Goal: Transaction & Acquisition: Purchase product/service

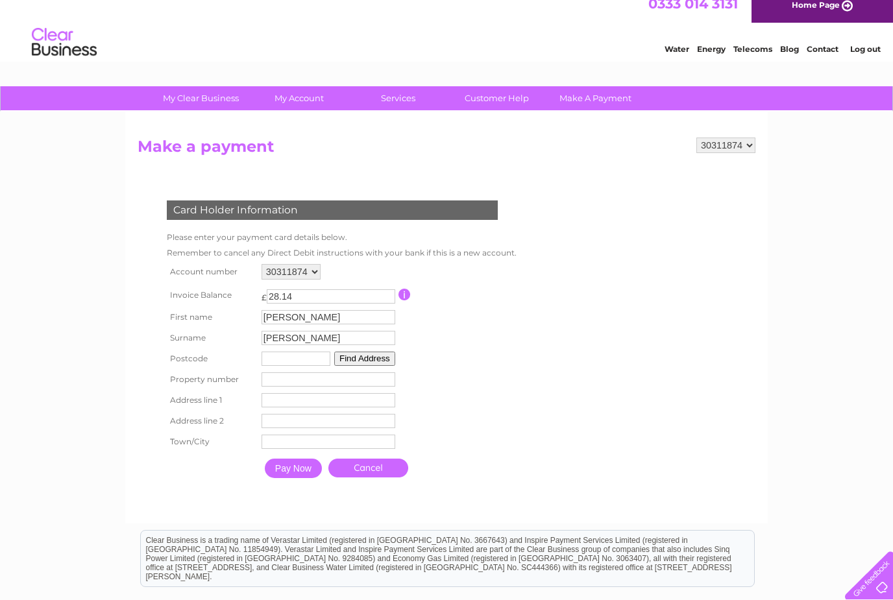
click at [314, 362] on input "text" at bounding box center [296, 359] width 69 height 14
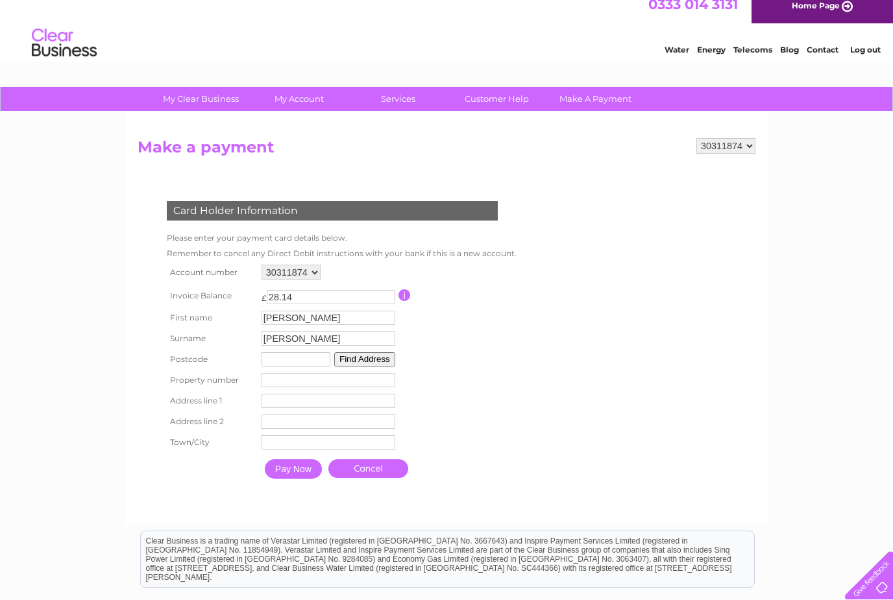
scroll to position [3, 0]
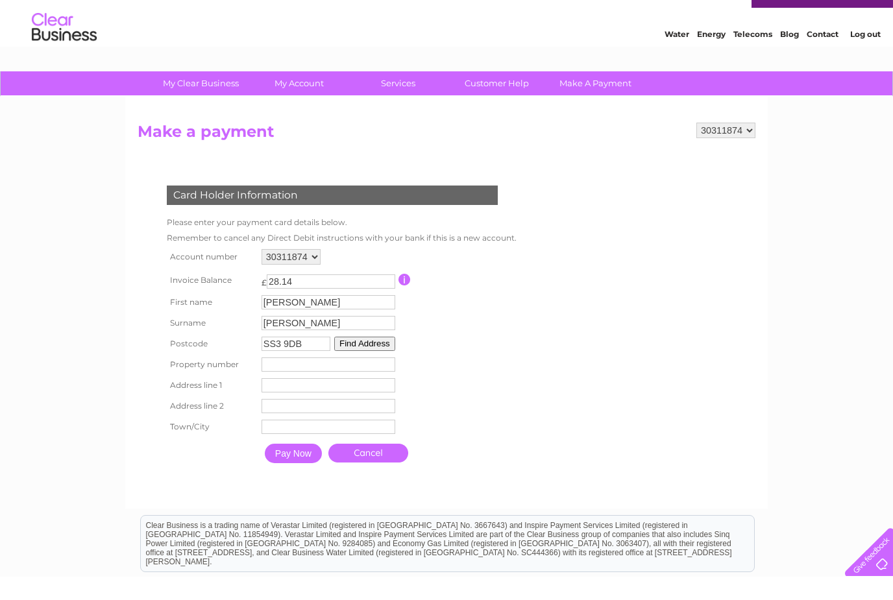
type input "SS3 9DB"
click at [376, 360] on button "Find Address" at bounding box center [364, 367] width 61 height 14
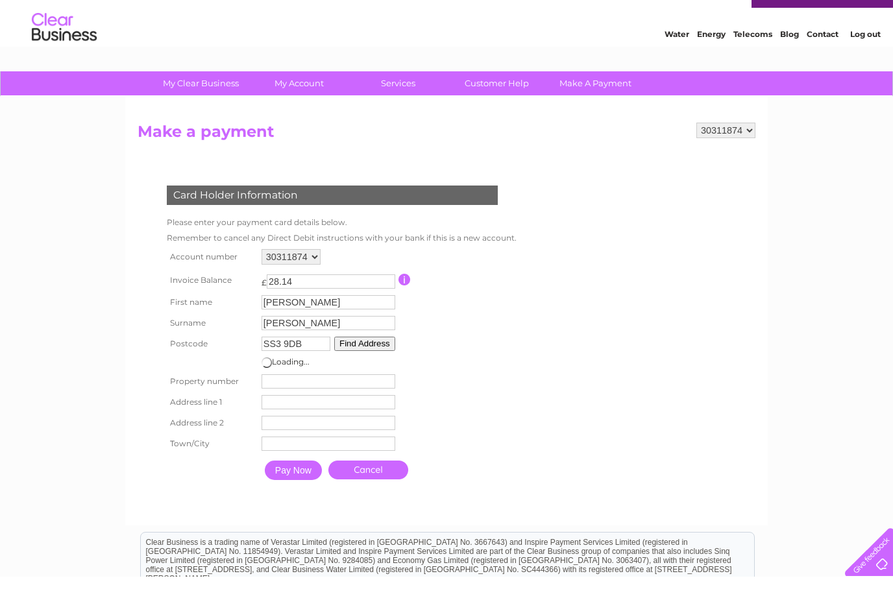
scroll to position [26, 0]
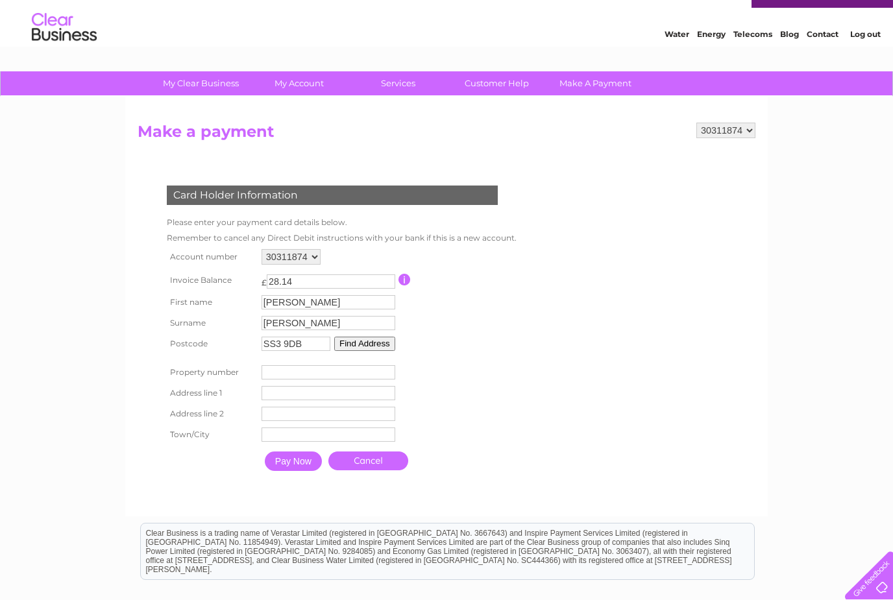
click at [369, 345] on button "Find Address" at bounding box center [364, 344] width 61 height 14
click at [315, 378] on input "number" at bounding box center [329, 372] width 134 height 14
type input "65"
click at [300, 398] on input "text" at bounding box center [329, 393] width 134 height 14
type input "[GEOGRAPHIC_DATA]"
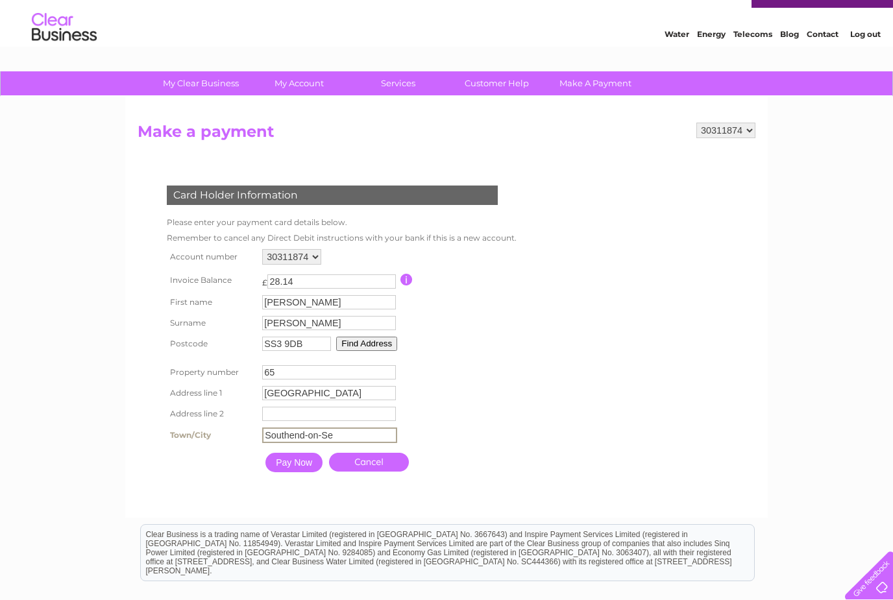
type input "Southend-on-Sea"
click at [306, 469] on input "Pay Now" at bounding box center [293, 462] width 57 height 19
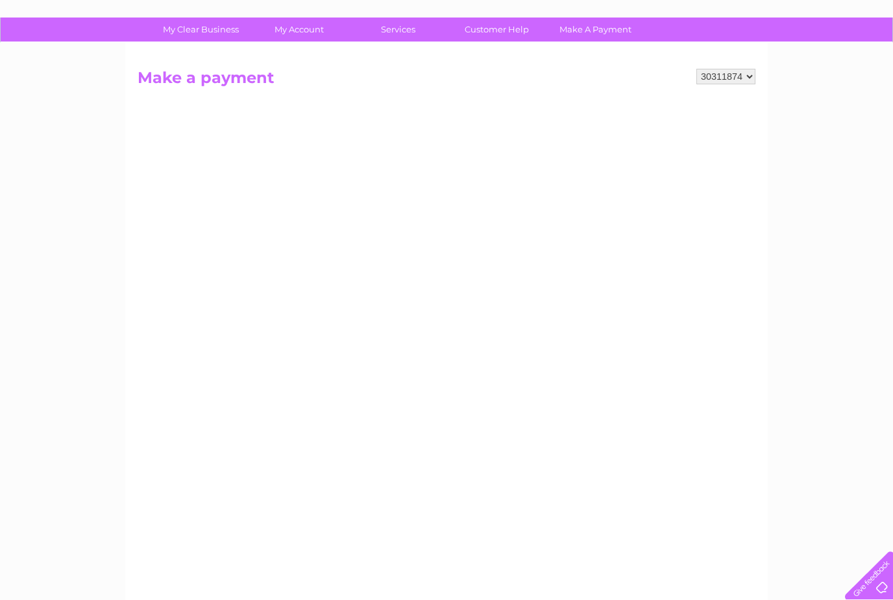
scroll to position [0, 0]
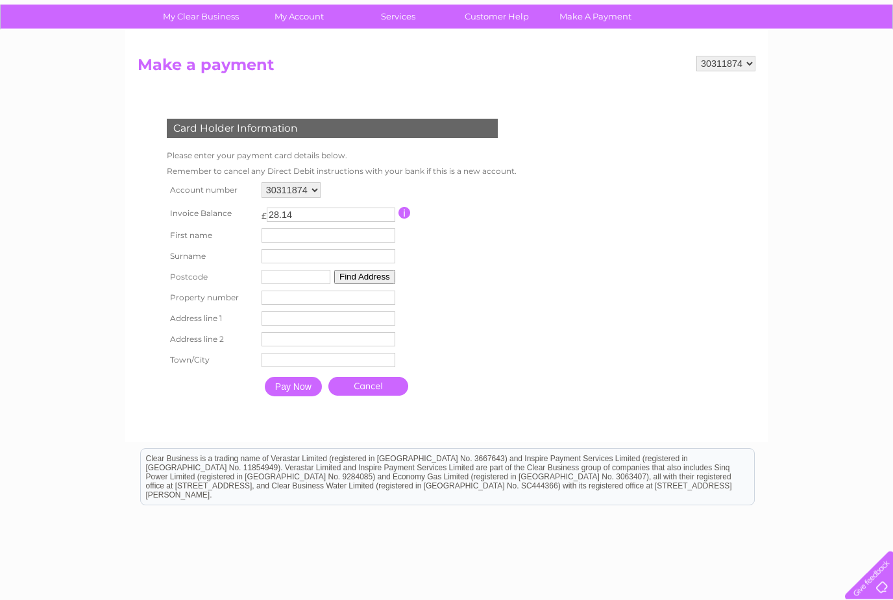
scroll to position [97, 0]
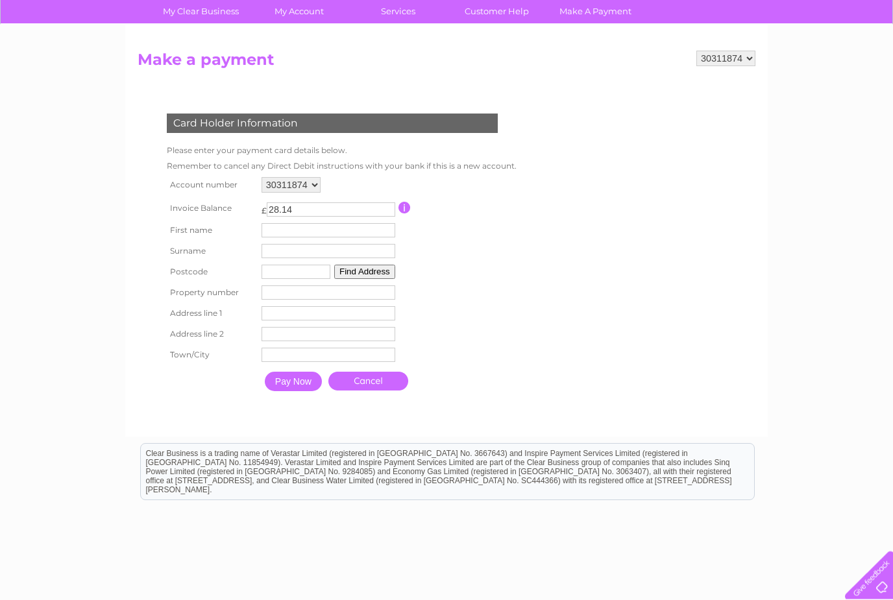
click at [326, 231] on input "text" at bounding box center [329, 231] width 134 height 14
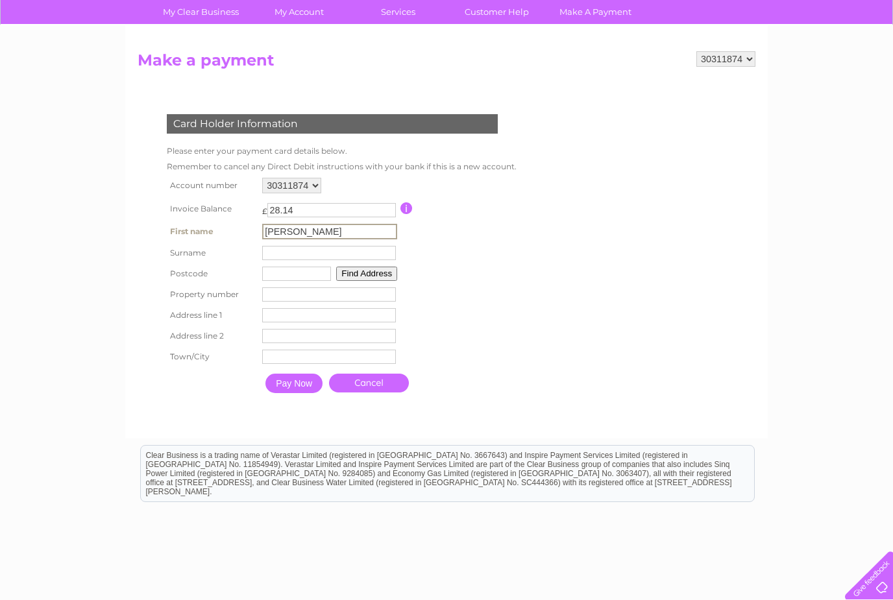
type input "[PERSON_NAME]"
click at [281, 276] on input "text" at bounding box center [296, 274] width 69 height 14
type input "s"
type input "SS3 9DB"
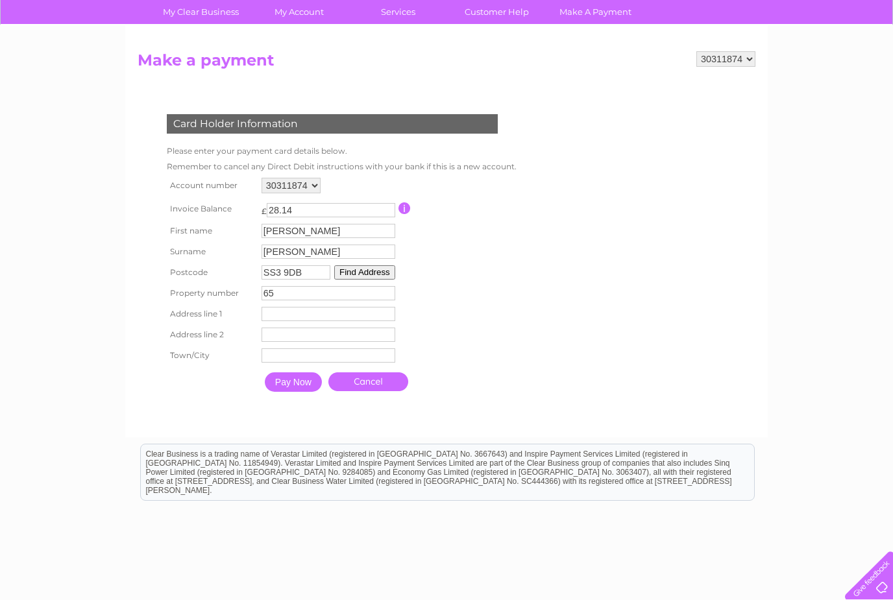
type input "65"
click at [384, 275] on button "Find Address" at bounding box center [364, 272] width 61 height 14
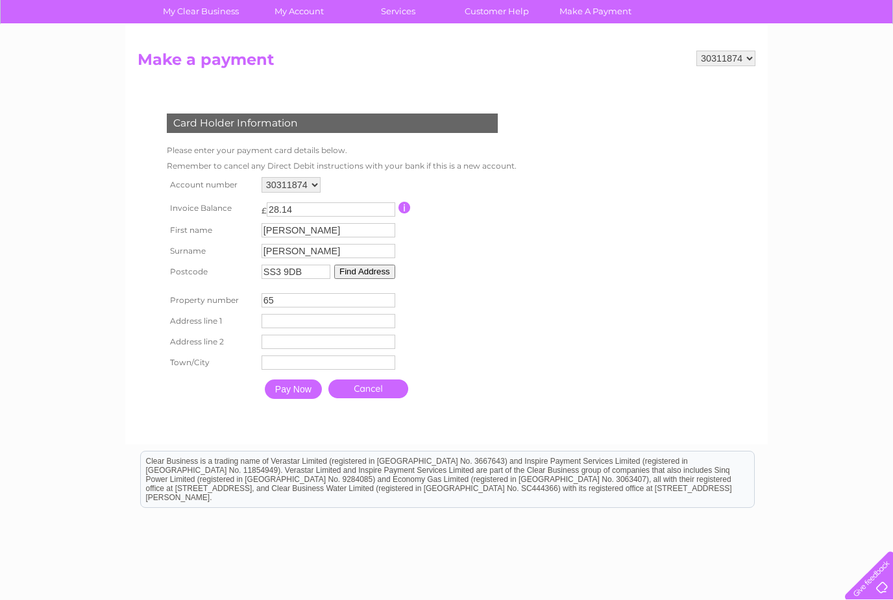
click at [315, 327] on input "text" at bounding box center [329, 321] width 134 height 14
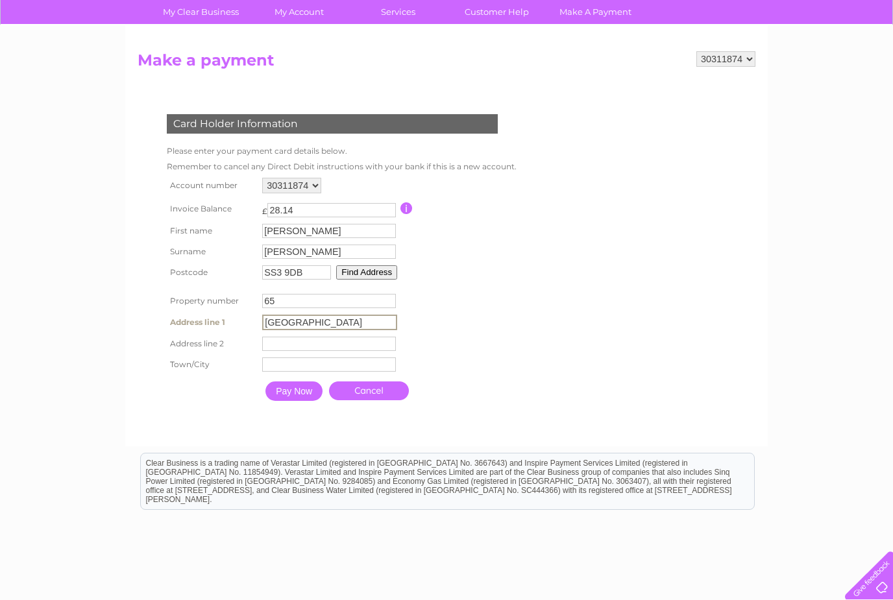
type input "[GEOGRAPHIC_DATA]"
click at [303, 372] on input "text" at bounding box center [329, 365] width 134 height 14
type input "Southend-on-Sea"
click at [302, 401] on input "Pay Now" at bounding box center [293, 391] width 57 height 19
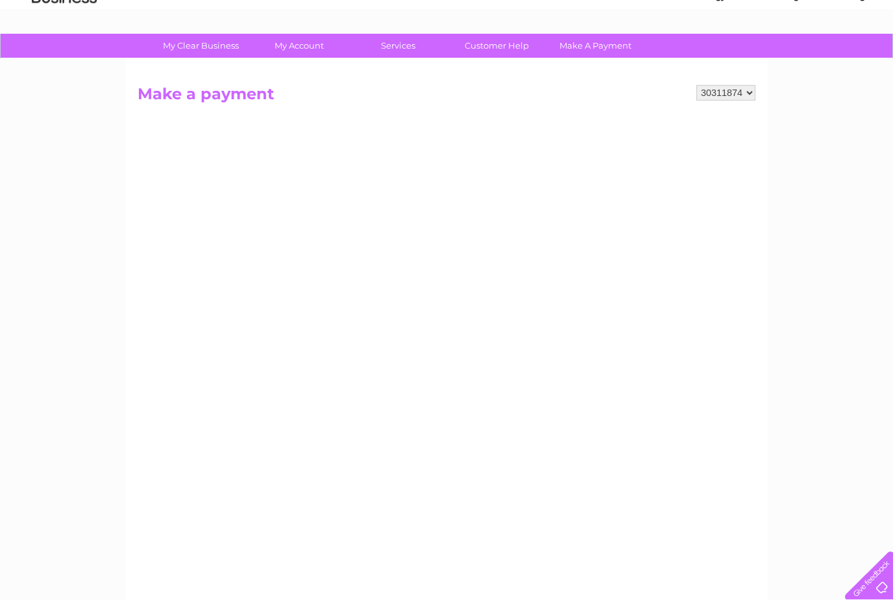
scroll to position [66, 0]
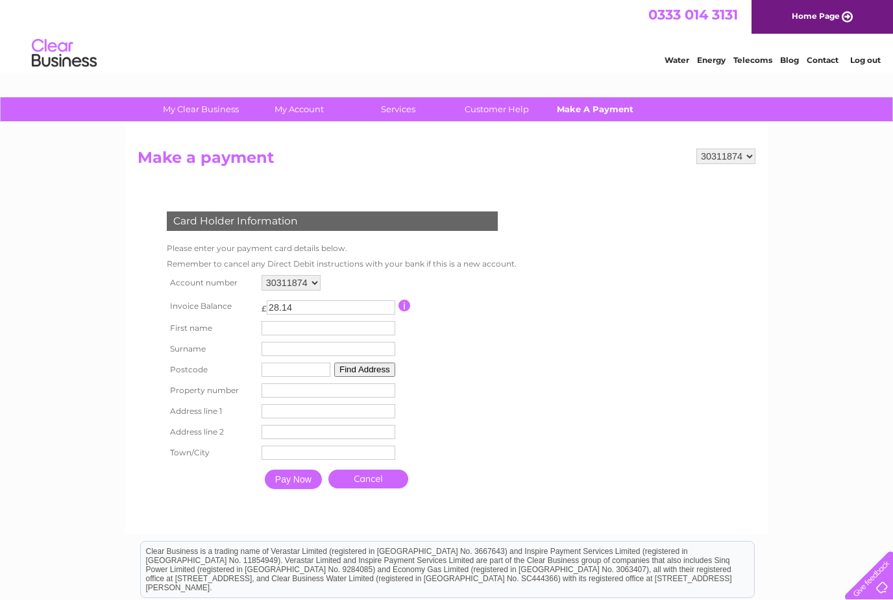
click at [578, 106] on link "Make A Payment" at bounding box center [595, 109] width 107 height 24
click at [594, 110] on link "Make A Payment" at bounding box center [595, 109] width 107 height 24
click at [334, 307] on input "28.14" at bounding box center [331, 307] width 129 height 14
click at [295, 328] on input "text" at bounding box center [329, 328] width 134 height 14
type input "[PERSON_NAME]"
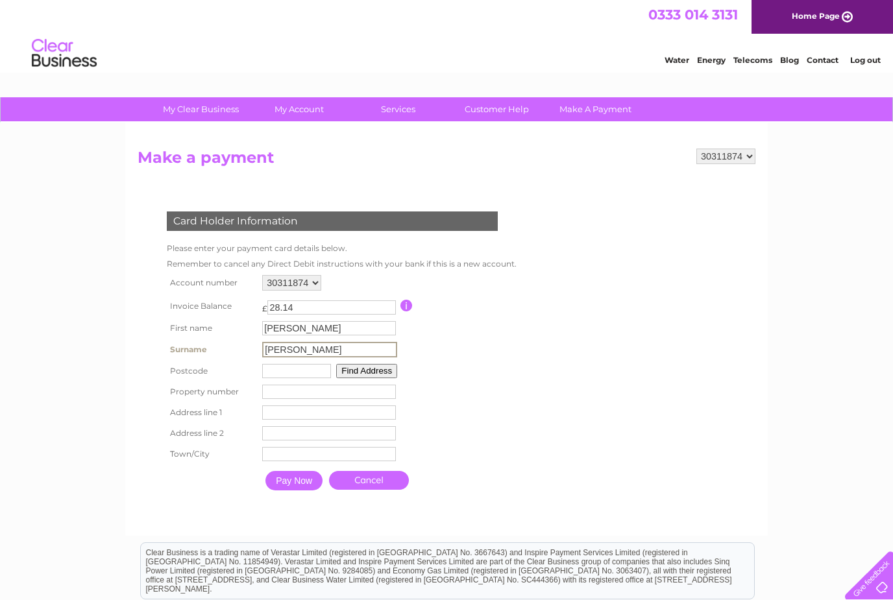
type input "[PERSON_NAME]"
click at [282, 378] on input "text" at bounding box center [296, 371] width 69 height 14
type input "SS3 9DB"
type input "65"
type input "[GEOGRAPHIC_DATA]"
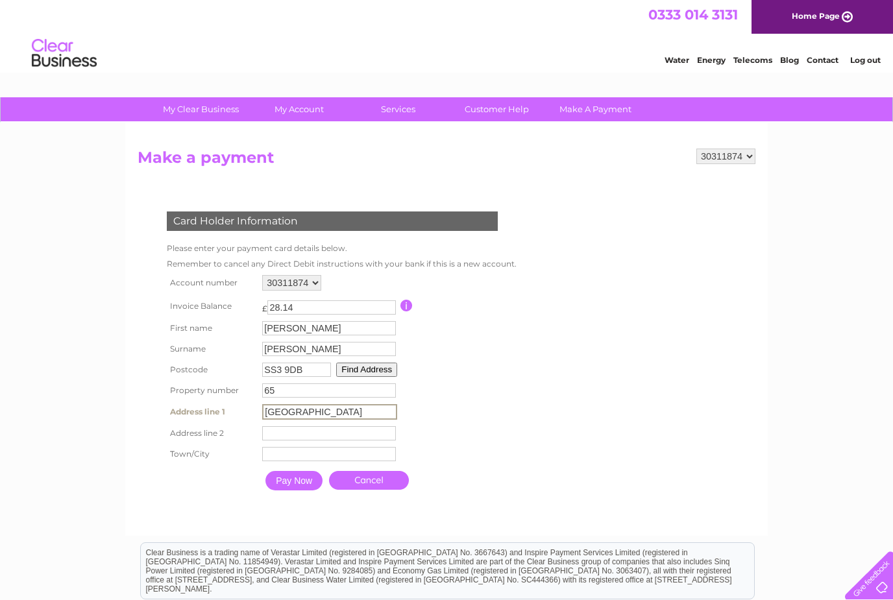
click at [310, 461] on input "text" at bounding box center [329, 454] width 134 height 14
type input "Southend-on-Sea"
click at [311, 494] on td "Pay Now" at bounding box center [294, 481] width 64 height 26
click at [294, 488] on input "Pay Now" at bounding box center [293, 479] width 57 height 19
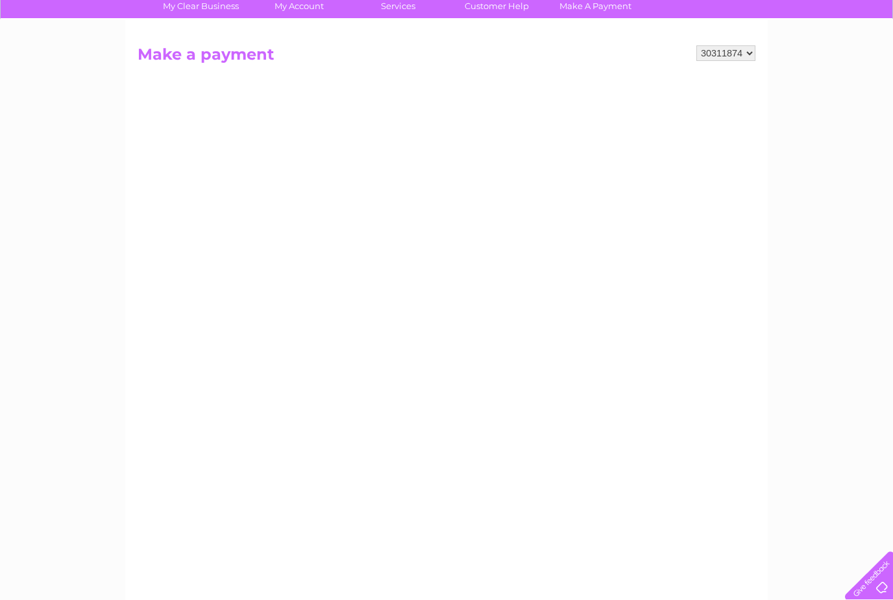
scroll to position [106, 0]
